Goal: Task Accomplishment & Management: Use online tool/utility

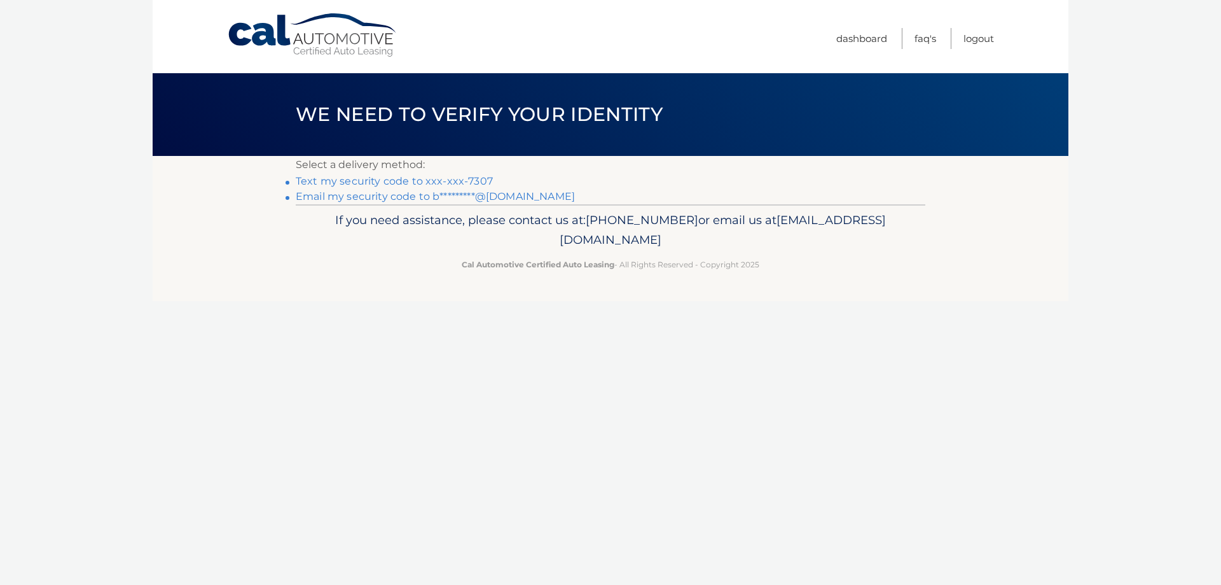
click at [436, 184] on link "Text my security code to xxx-xxx-7307" at bounding box center [394, 181] width 197 height 12
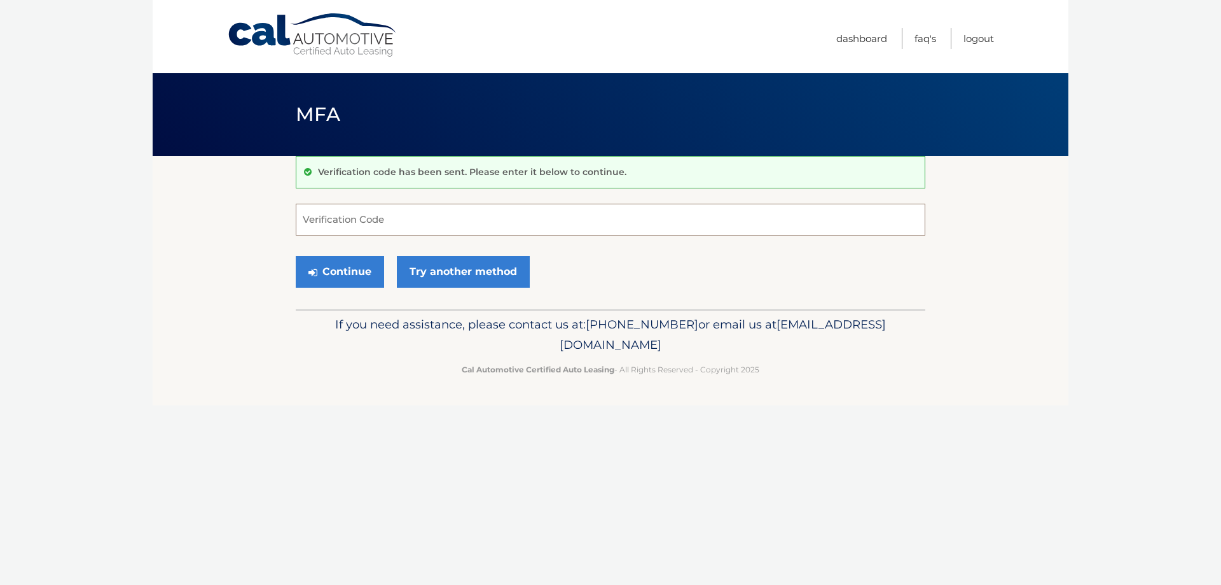
click at [336, 211] on input "Verification Code" at bounding box center [611, 220] width 630 height 32
type input "647806"
click at [343, 277] on button "Continue" at bounding box center [340, 272] width 88 height 32
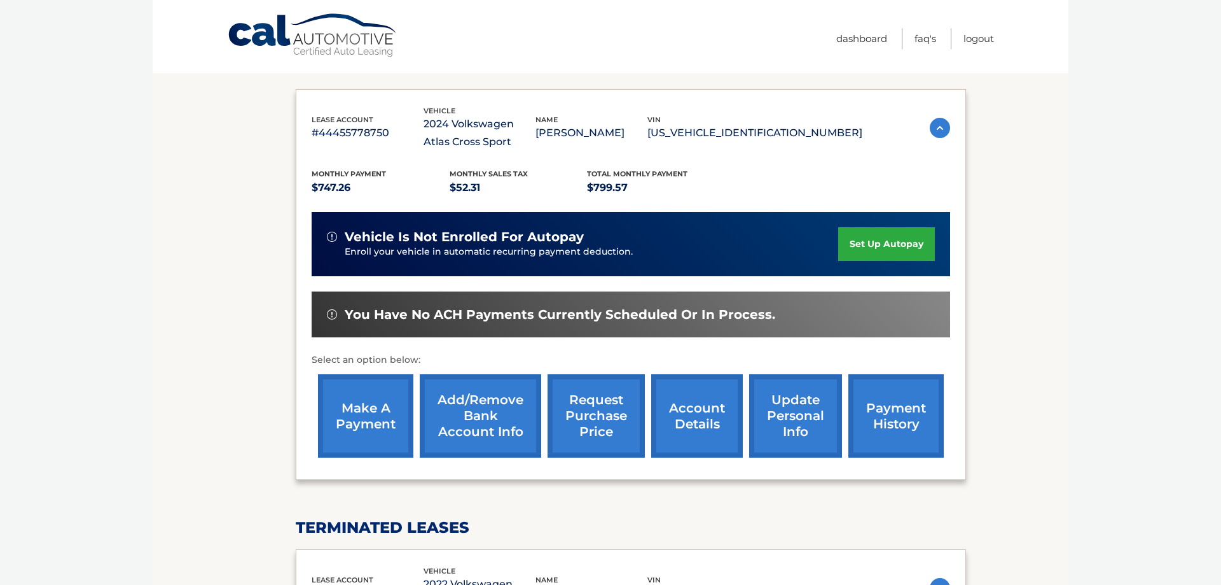
scroll to position [195, 0]
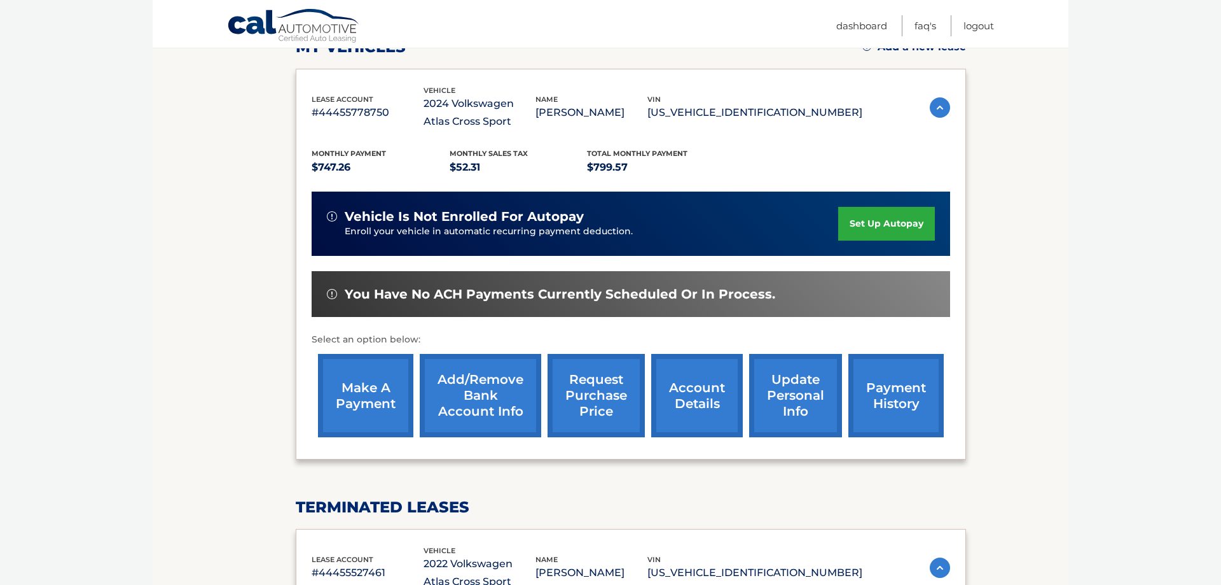
click at [372, 409] on link "make a payment" at bounding box center [365, 395] width 95 height 83
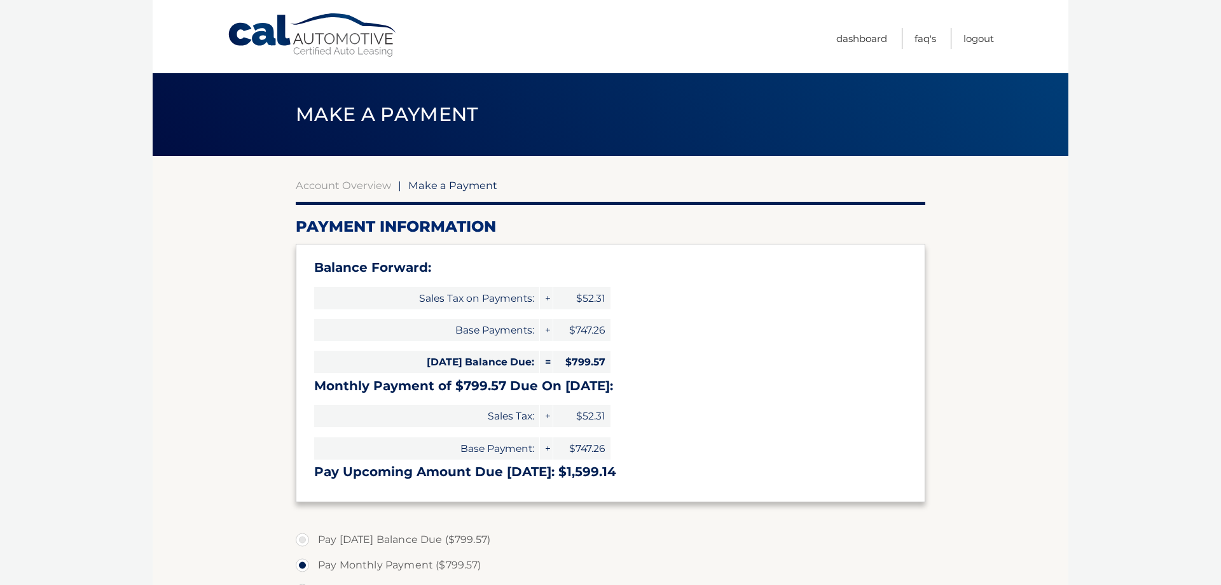
select select "NjA4NTA2ODItNjZmYy00Y2I4LThjNGYtMDBiMzcxNDM2MjMx"
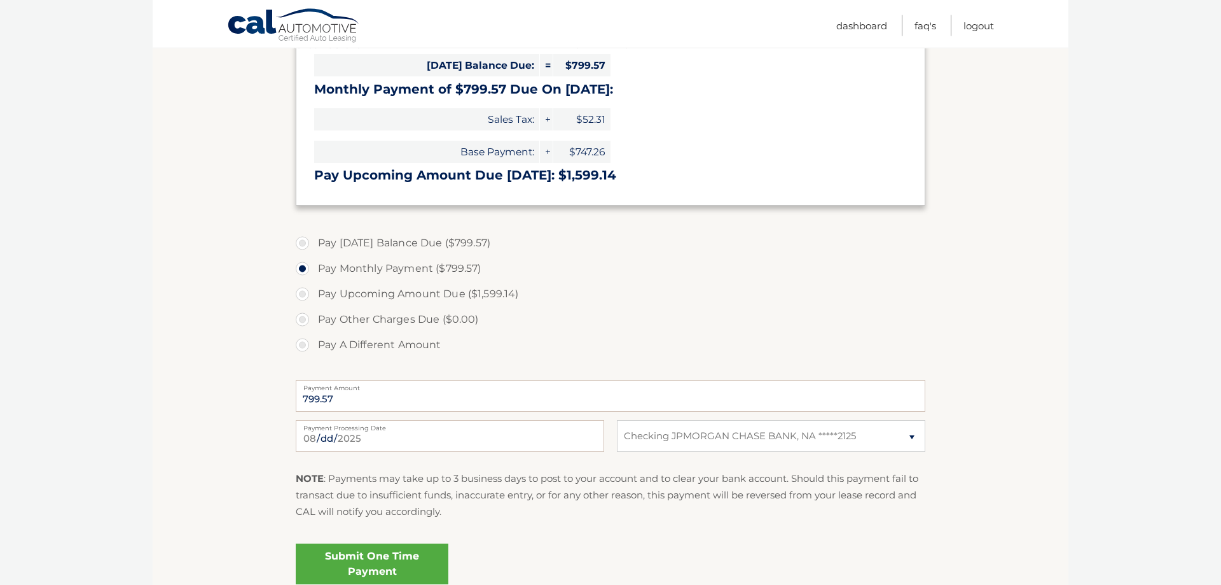
scroll to position [324, 0]
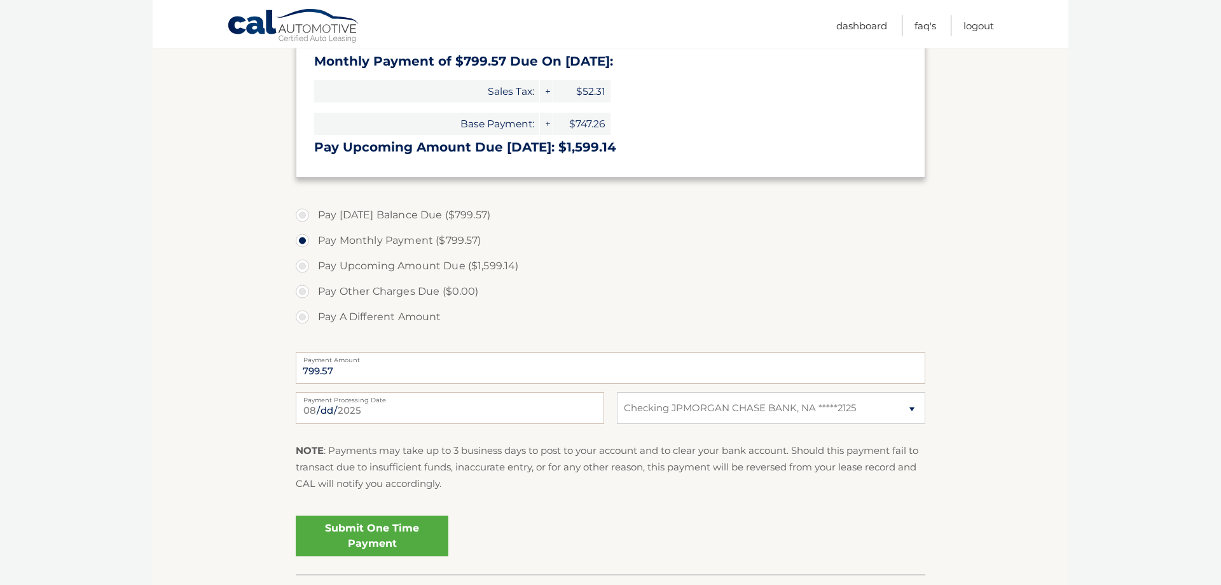
click at [349, 528] on link "Submit One Time Payment" at bounding box center [372, 535] width 153 height 41
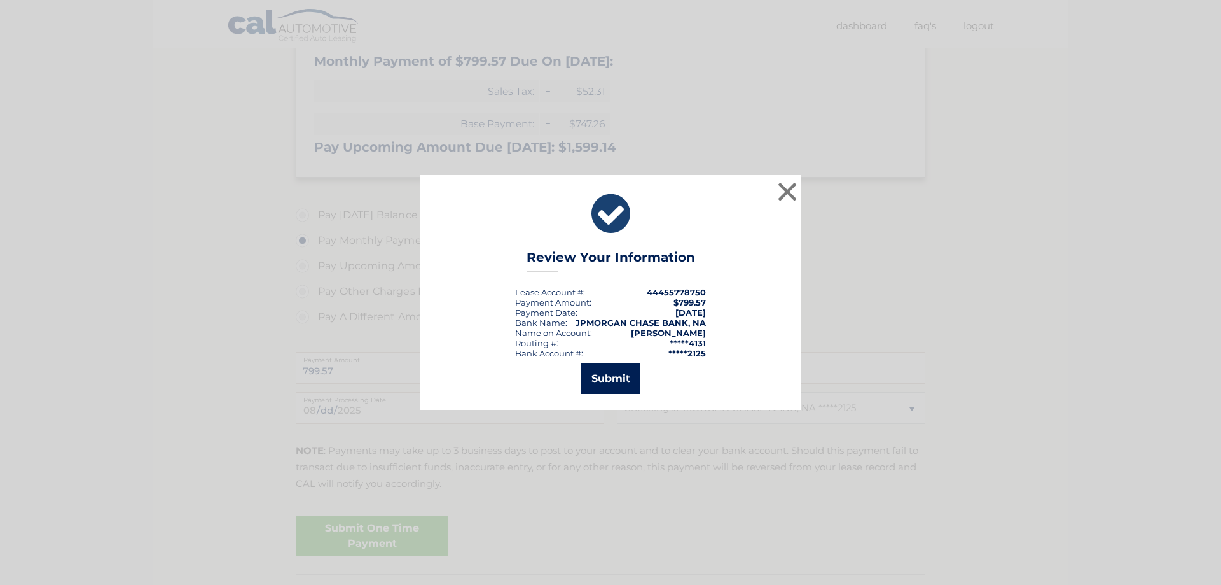
click at [609, 385] on button "Submit" at bounding box center [610, 378] width 59 height 31
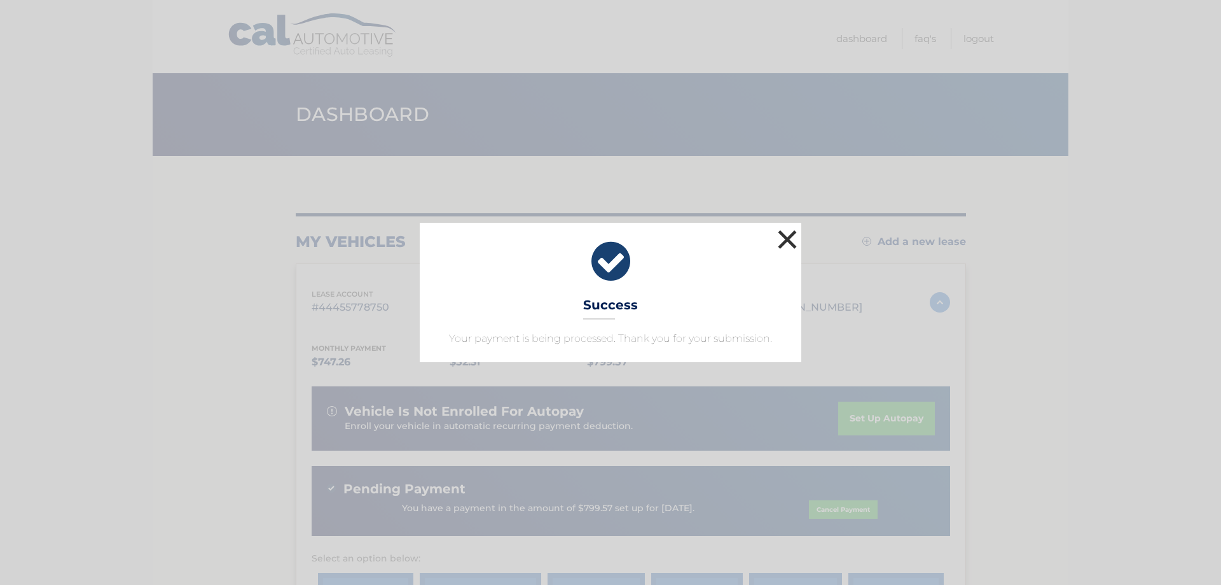
click at [785, 239] on button "×" at bounding box center [787, 238] width 25 height 25
